Goal: Transaction & Acquisition: Purchase product/service

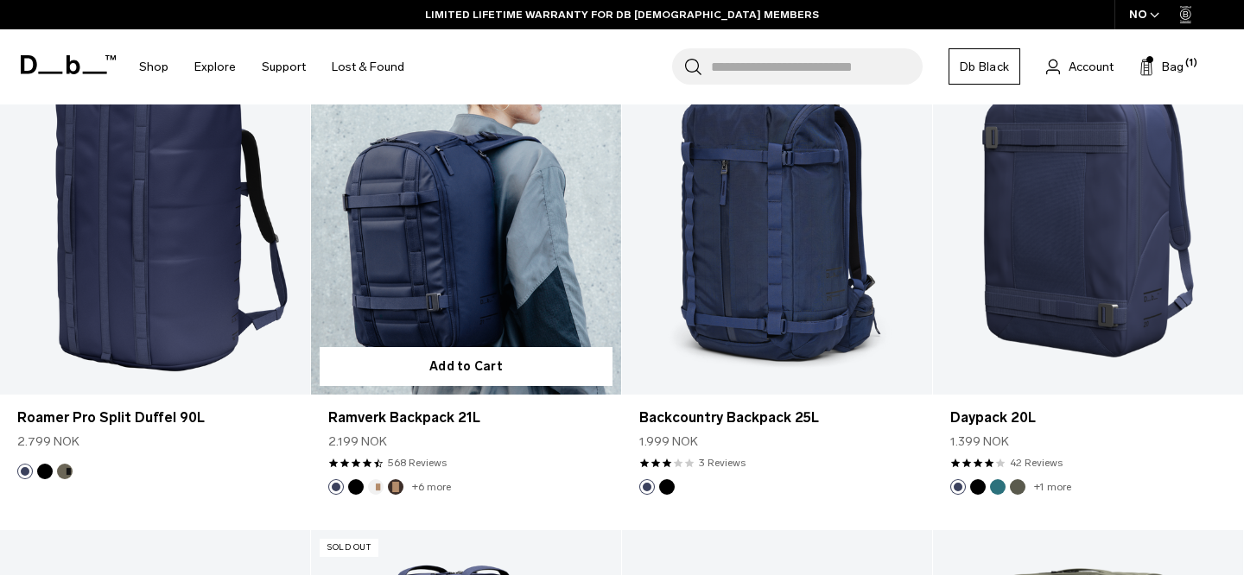
scroll to position [3211, 0]
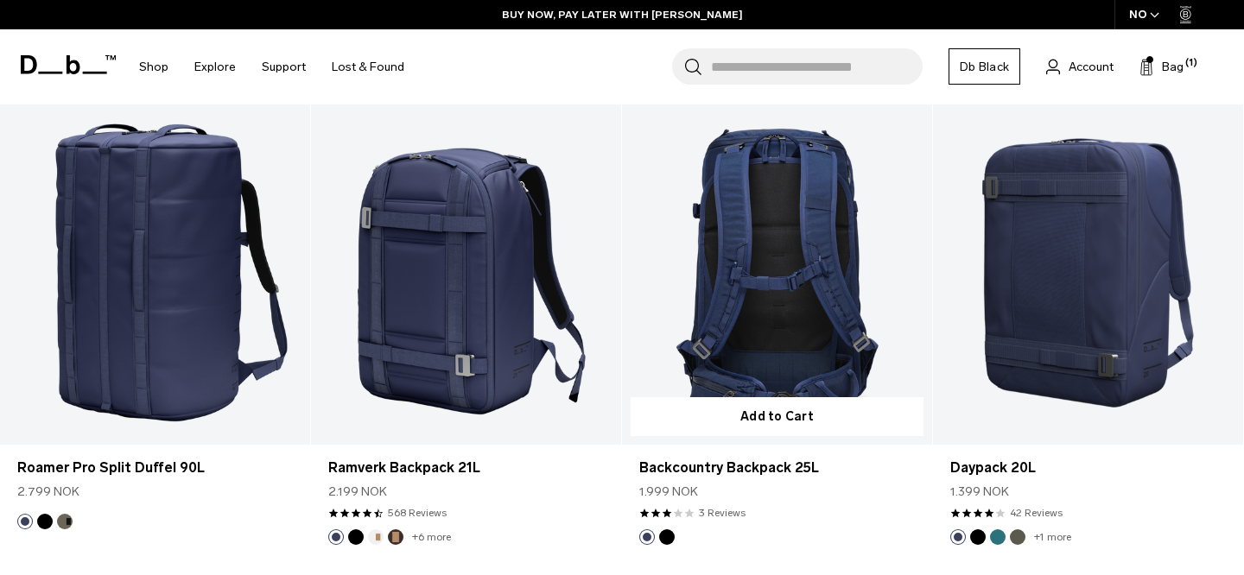
click at [791, 289] on link "Backcountry Backpack 25L" at bounding box center [777, 273] width 310 height 345
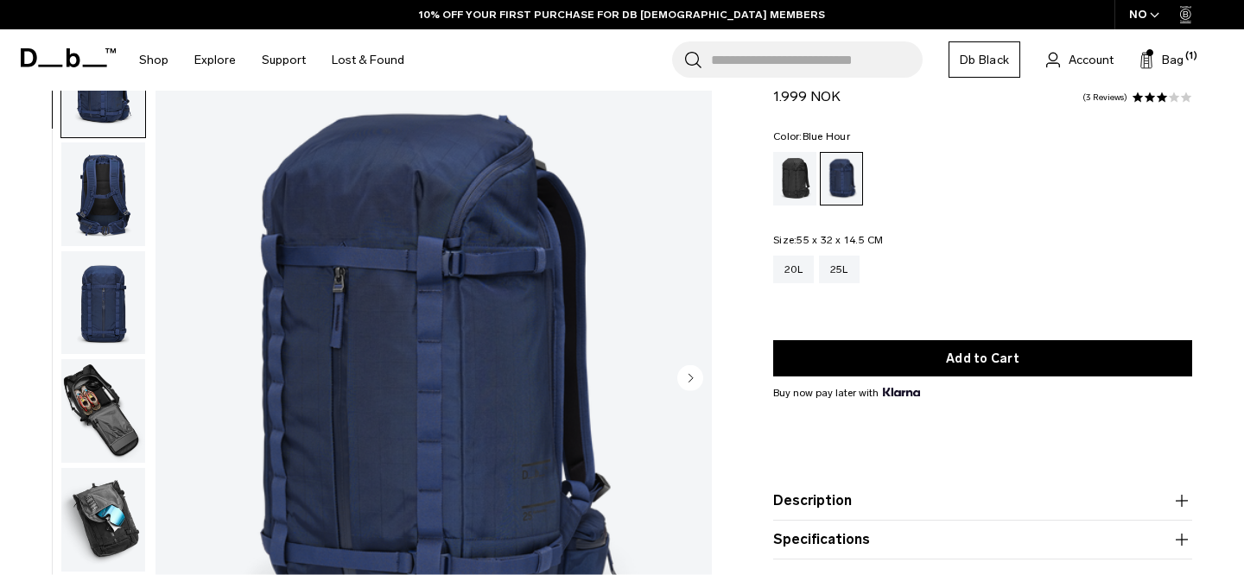
click at [134, 418] on img "button" at bounding box center [103, 411] width 84 height 104
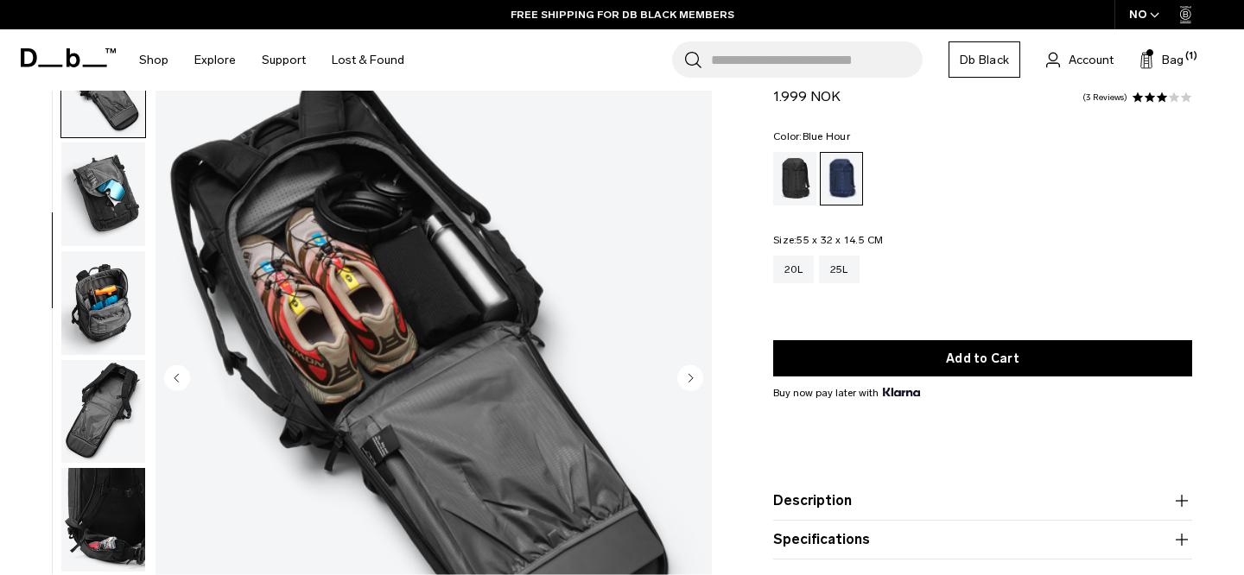
click at [130, 411] on img "button" at bounding box center [103, 412] width 84 height 104
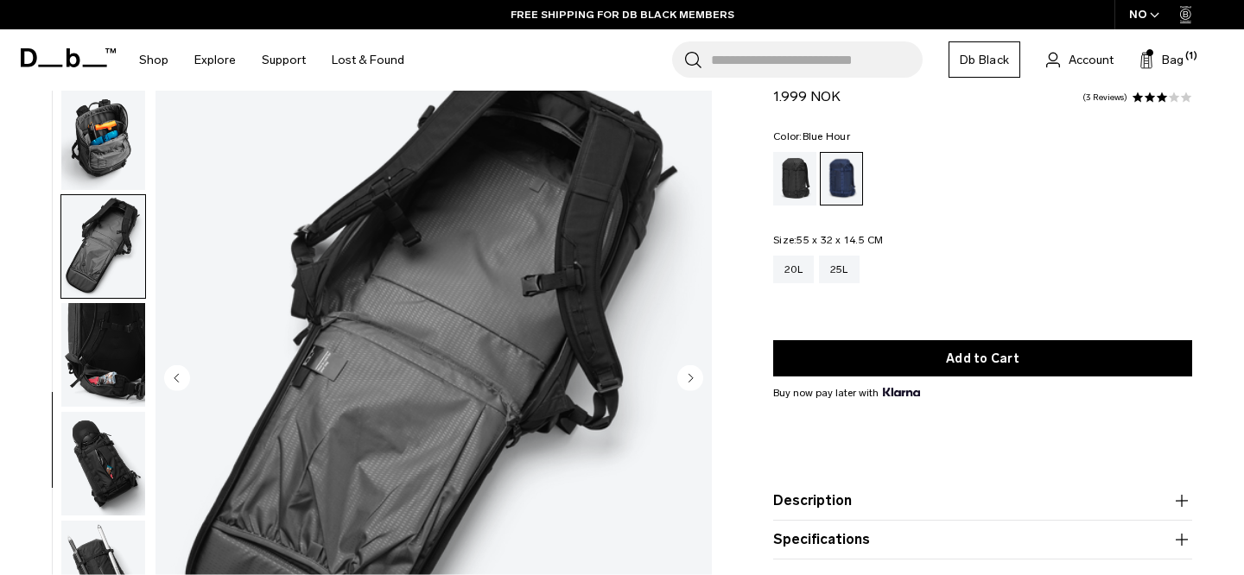
scroll to position [497, 0]
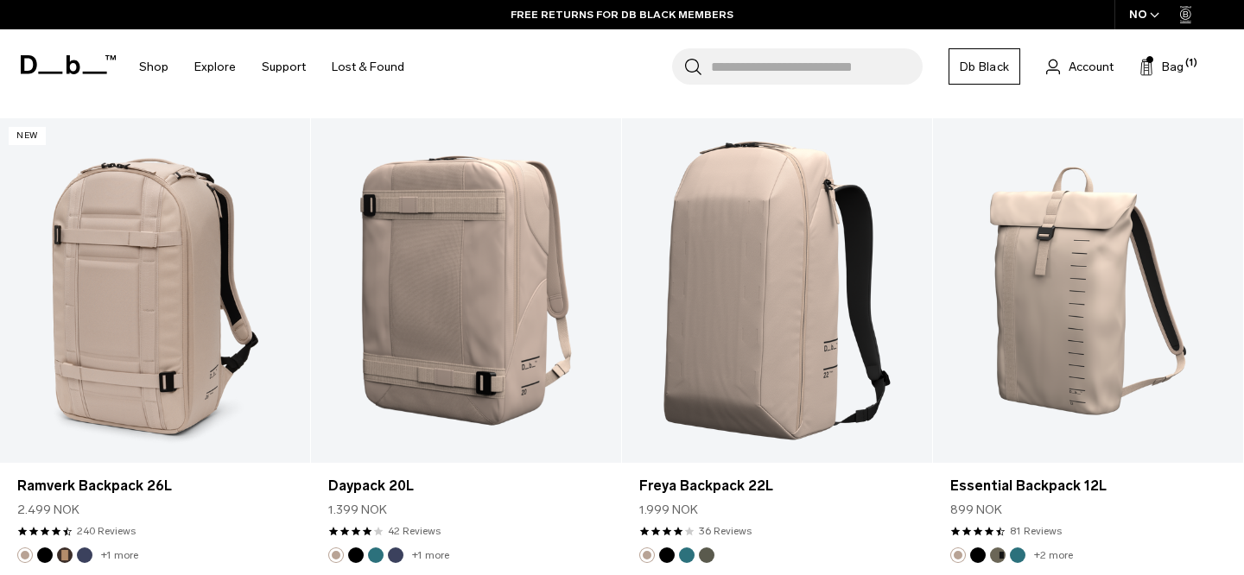
scroll to position [4632, 0]
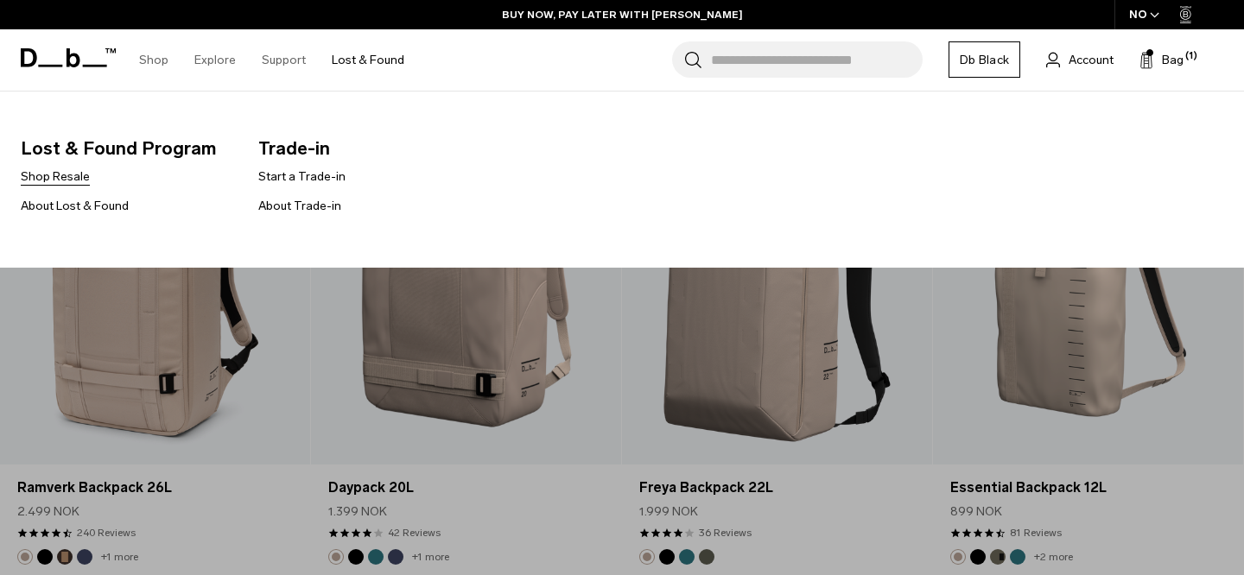
click at [43, 185] on link "Shop Resale" at bounding box center [55, 177] width 69 height 18
